Goal: Information Seeking & Learning: Find specific page/section

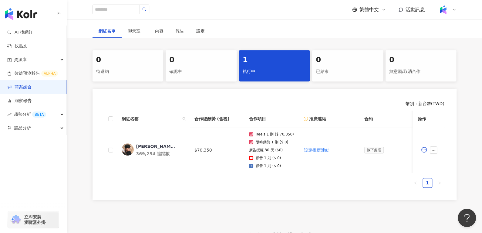
scroll to position [104, 0]
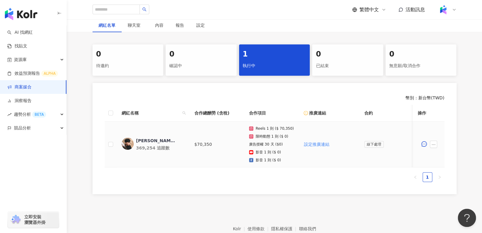
click at [148, 137] on div "綾小路Louis" at bounding box center [155, 140] width 39 height 6
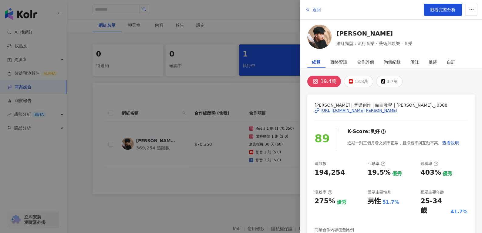
click at [314, 15] on button "返回" at bounding box center [313, 10] width 16 height 12
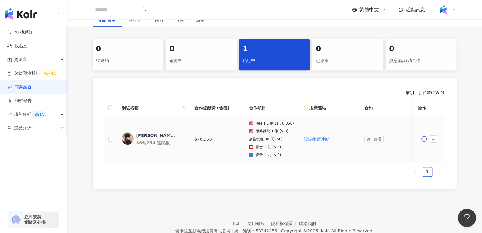
scroll to position [110, 0]
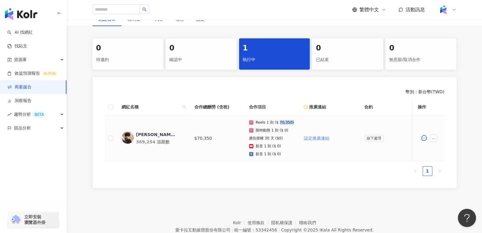
drag, startPoint x: 277, startPoint y: 122, endPoint x: 288, endPoint y: 122, distance: 10.9
click at [288, 122] on p "Reels 1 則 ($ 70,350)" at bounding box center [275, 122] width 38 height 4
copy p "70,350)"
click at [149, 134] on div "綾小路Louis" at bounding box center [155, 134] width 39 height 6
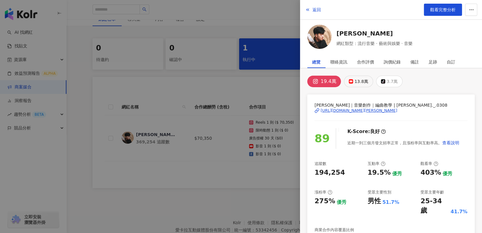
click at [352, 85] on button "13.8萬" at bounding box center [358, 82] width 29 height 12
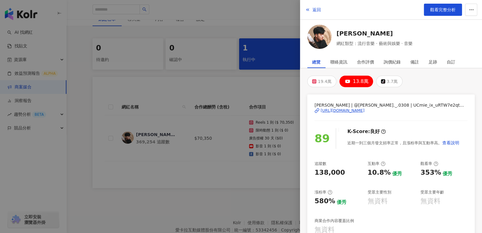
drag, startPoint x: 355, startPoint y: 109, endPoint x: 333, endPoint y: 110, distance: 22.5
click at [333, 110] on div "https://www.youtube.com/channel/UCmie_ix_uRTW7e2qtWwKScg" at bounding box center [343, 110] width 44 height 5
click at [387, 78] on div "3.7萬" at bounding box center [392, 81] width 11 height 8
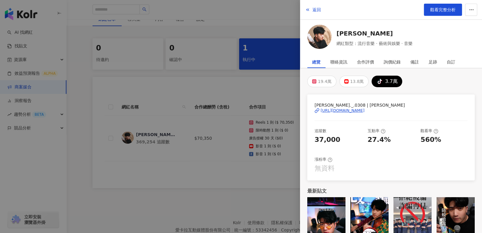
click at [359, 110] on div "https://www.tiktok.com/share/user/7075322861741851650" at bounding box center [343, 110] width 44 height 5
click at [349, 74] on div "19.4萬 13.8萬 tiktok-icon 3.7萬 louis._.0308 | 綾小路Louis https://www.tiktok.com/sha…" at bounding box center [391, 155] width 182 height 174
click at [349, 76] on button "13.8萬" at bounding box center [353, 82] width 29 height 12
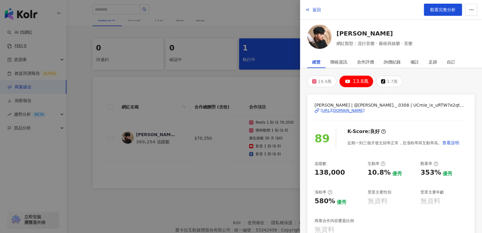
click at [350, 111] on div "https://www.youtube.com/channel/UCmie_ix_uRTW7e2qtWwKScg" at bounding box center [343, 110] width 44 height 5
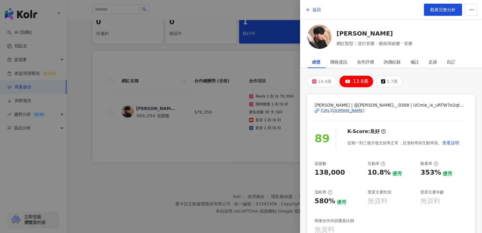
scroll to position [0, 0]
click at [314, 12] on span "返回" at bounding box center [316, 9] width 8 height 5
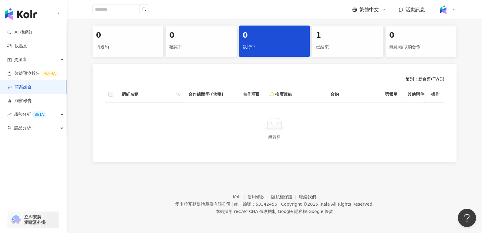
click at [320, 54] on div "1 已結束" at bounding box center [347, 40] width 71 height 31
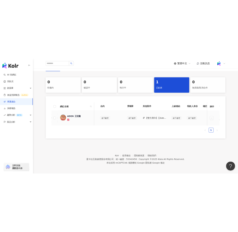
scroll to position [0, 166]
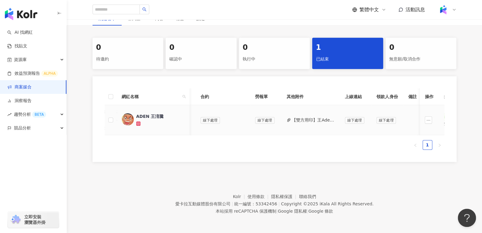
click at [298, 116] on button "【雙方用印】王Aden_PJ0001432 Heymandi_202503_Aden專案.pdf" at bounding box center [313, 119] width 43 height 7
